Goal: Task Accomplishment & Management: Use online tool/utility

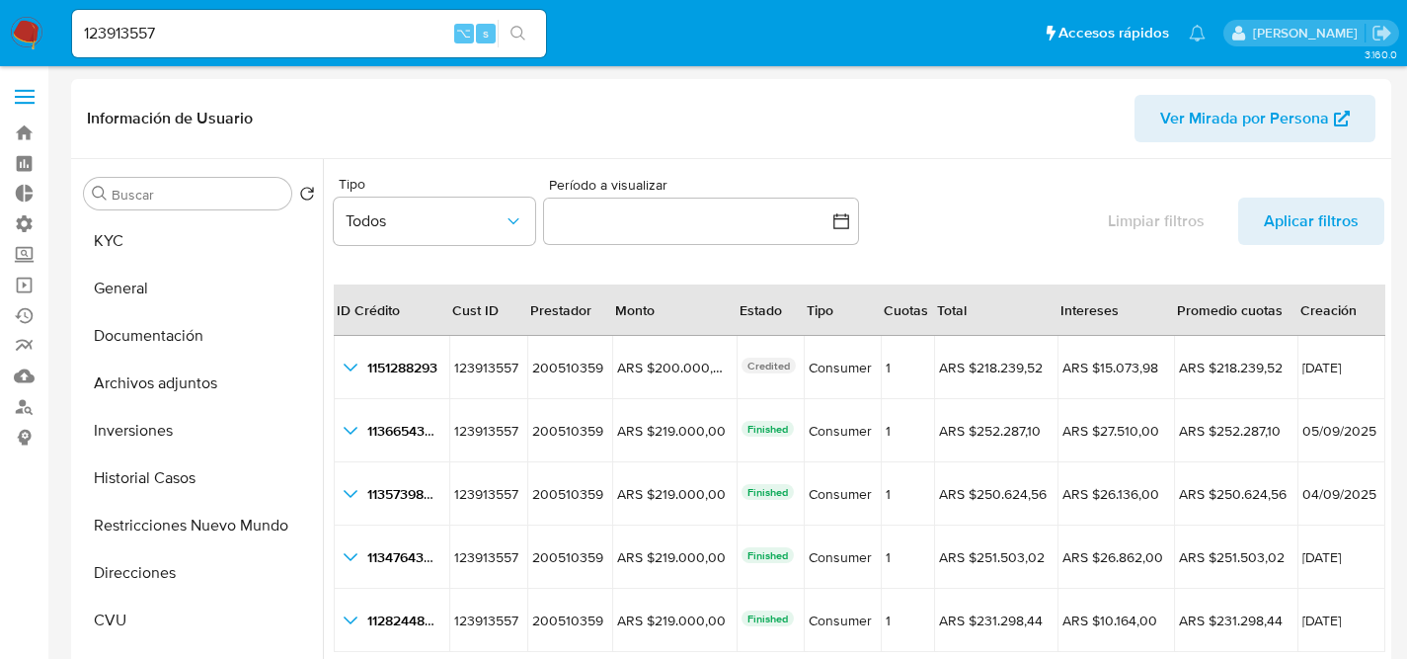
select select "10"
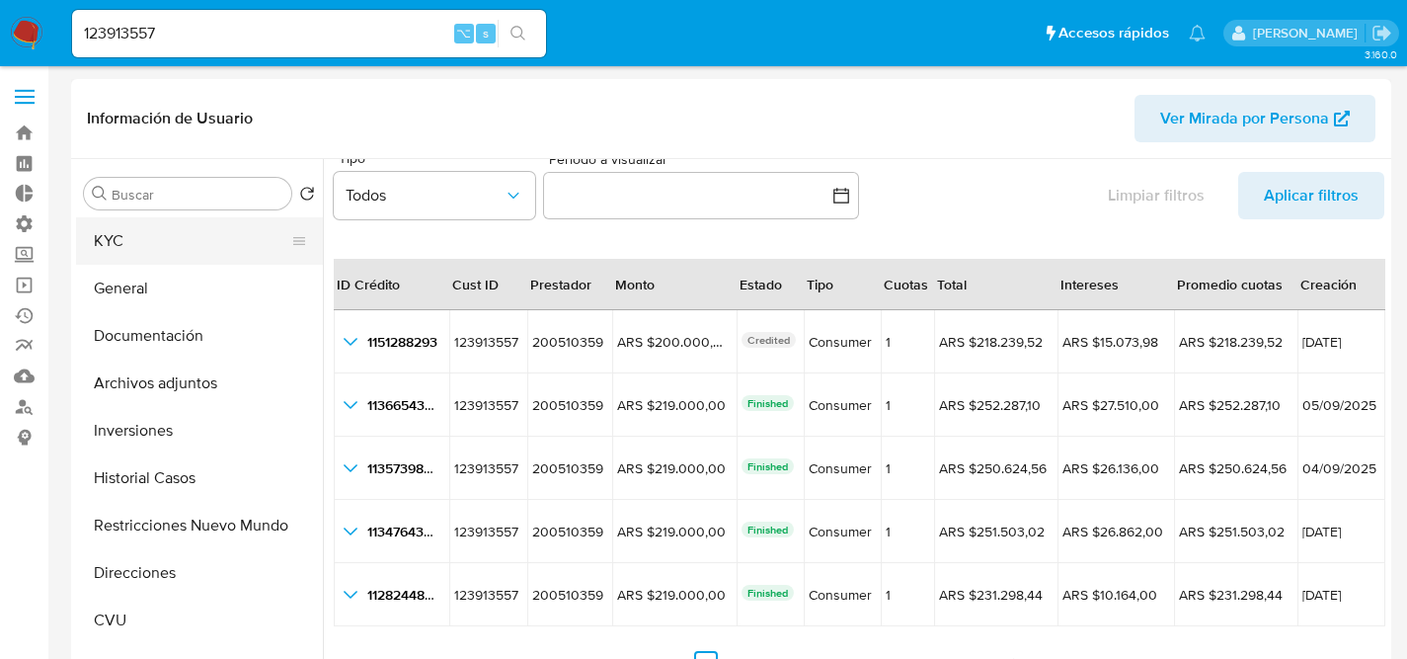
click at [132, 250] on button "KYC" at bounding box center [191, 240] width 231 height 47
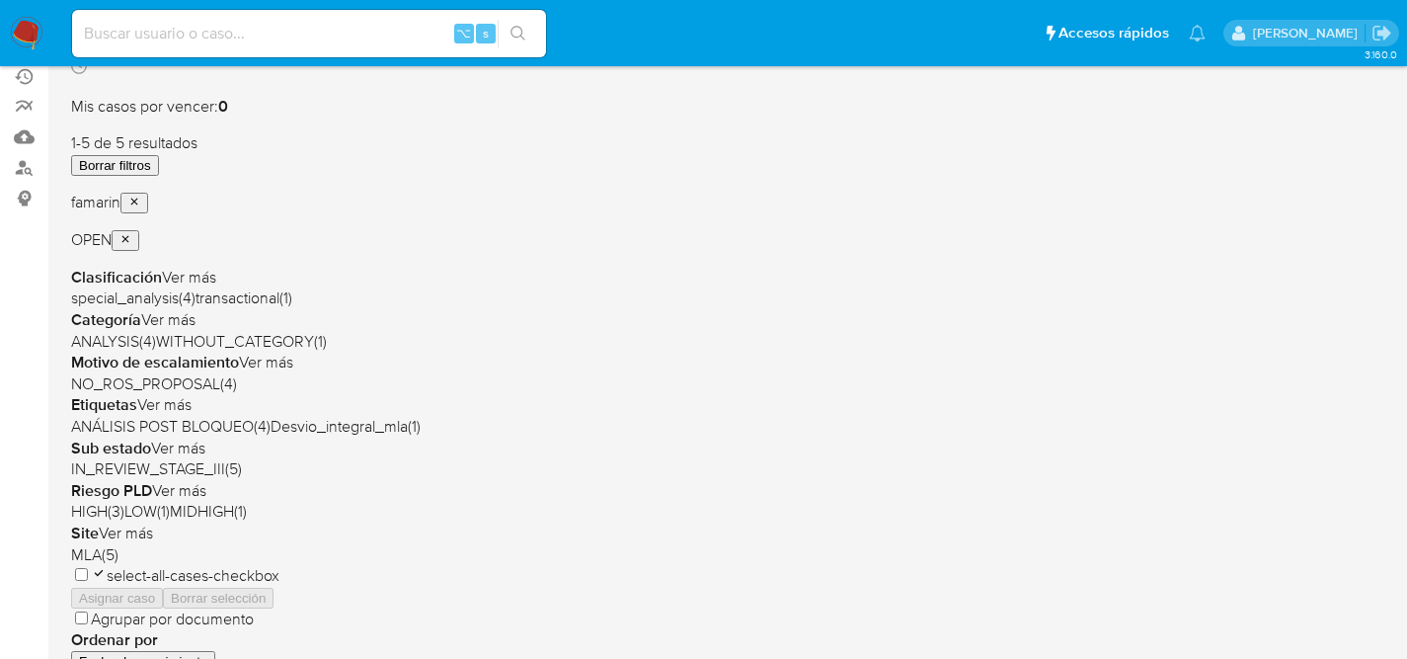
scroll to position [289, 0]
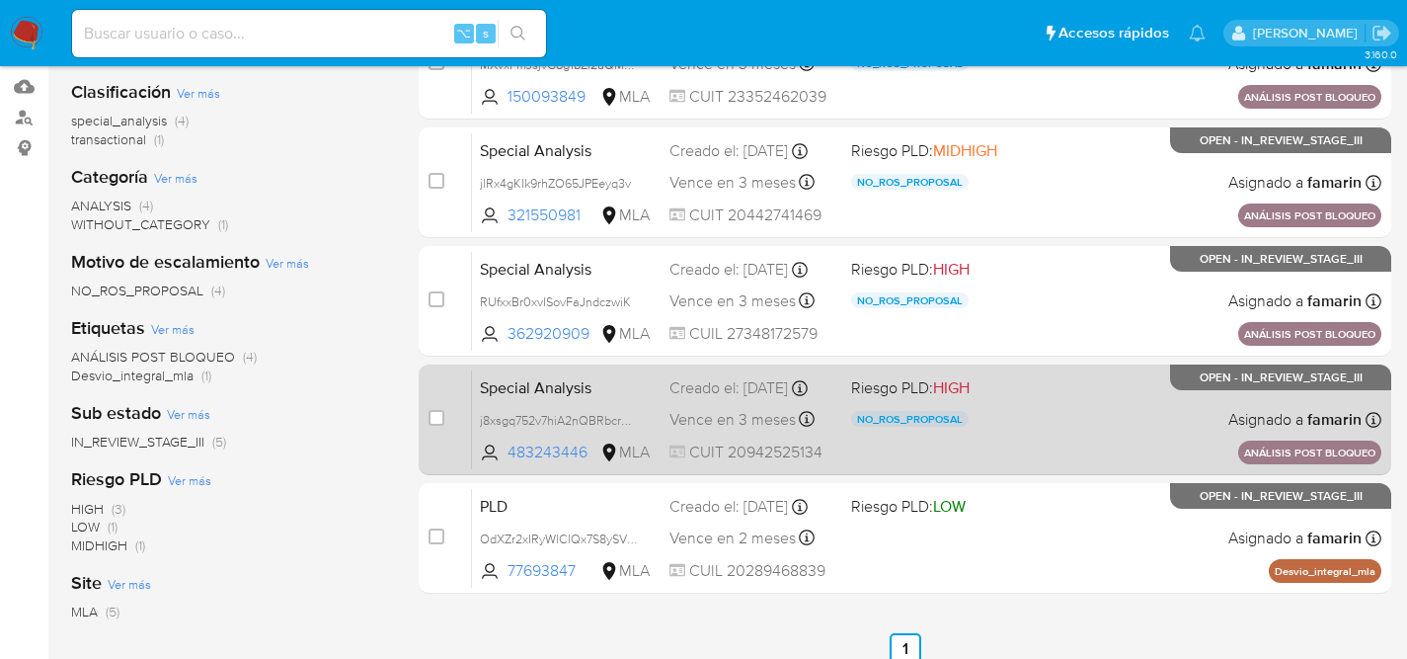
click at [1052, 411] on div "Special Analysis j8xsgq752v7hiA2nQBRbcrUW 483243446 MLA Riesgo PLD: HIGH NO_ROS…" at bounding box center [926, 419] width 909 height 100
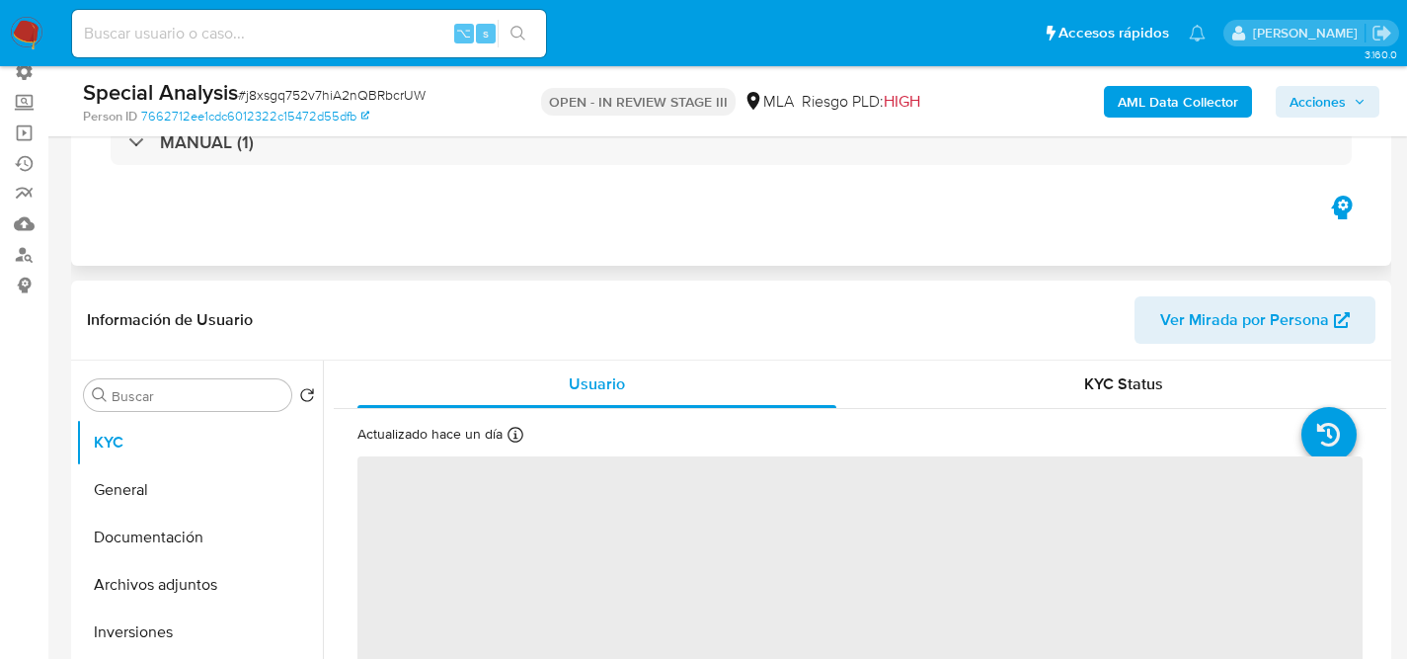
select select "10"
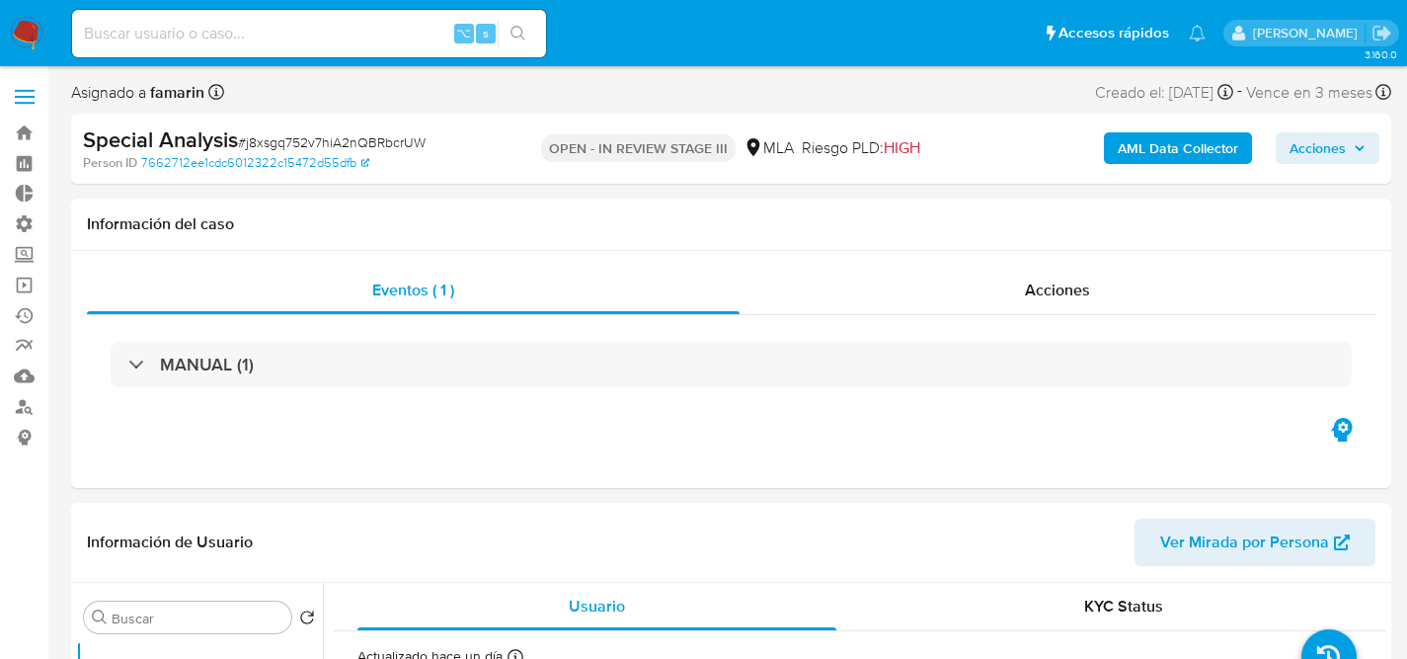
click at [1319, 151] on span "Acciones" at bounding box center [1317, 148] width 56 height 32
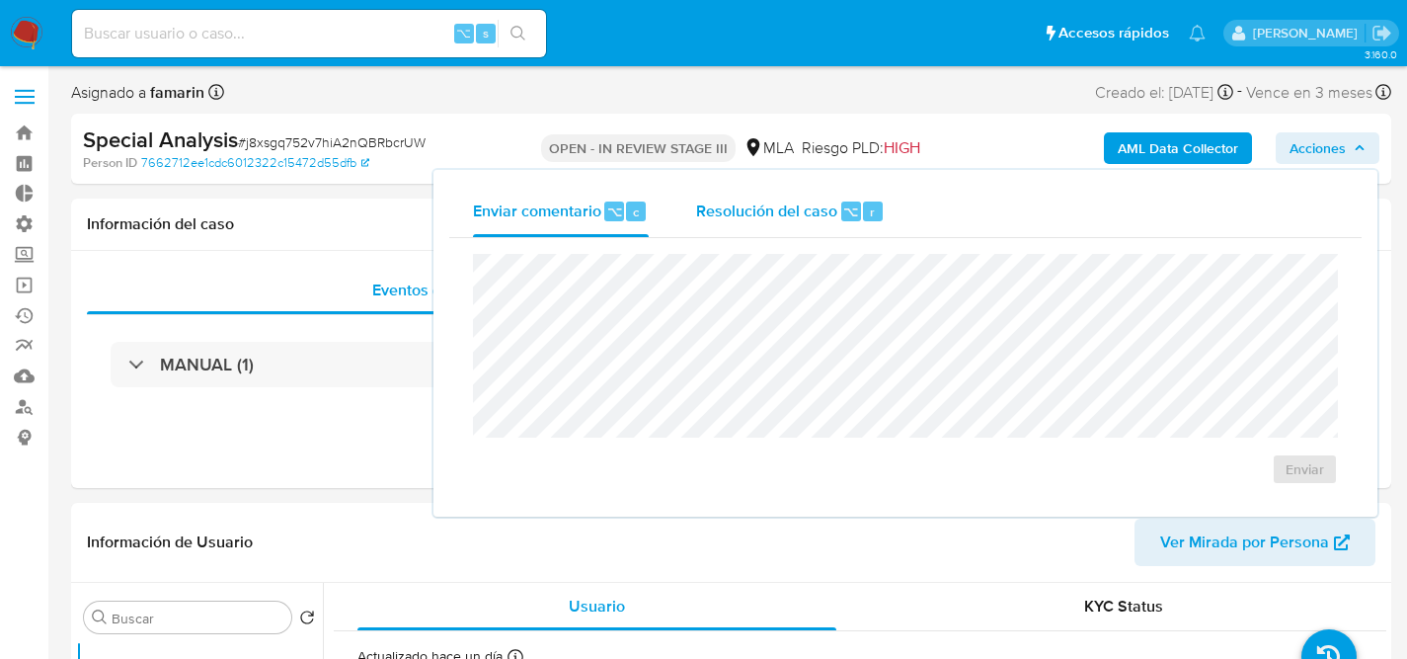
click at [736, 199] on span "Resolución del caso" at bounding box center [766, 210] width 141 height 23
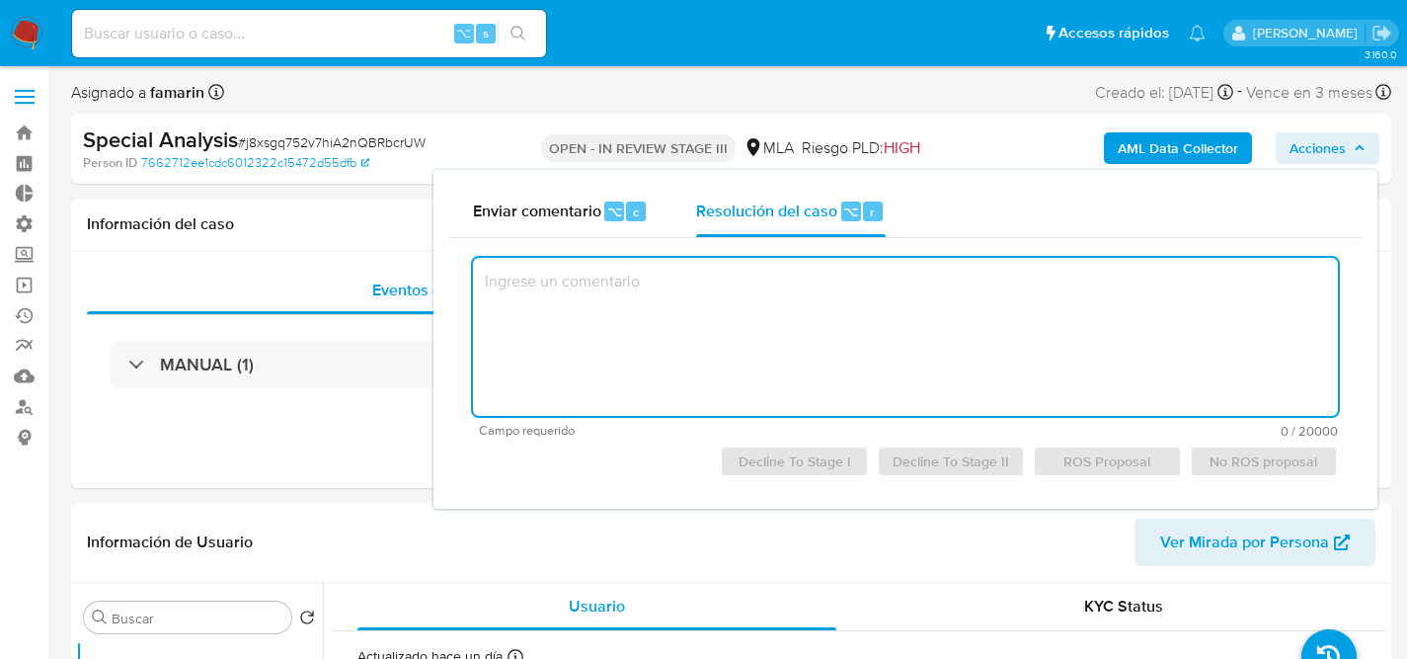
click at [1091, 353] on textarea at bounding box center [905, 337] width 865 height 158
click at [1007, 123] on div "Special Analysis # j8xsgq752v7hiA2nQBRbcrUW Person ID 7662712ee1cdc6012322c1547…" at bounding box center [731, 149] width 1320 height 70
